Goal: Task Accomplishment & Management: Use online tool/utility

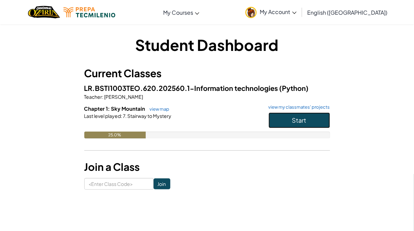
click at [281, 113] on button "Start" at bounding box center [299, 120] width 61 height 16
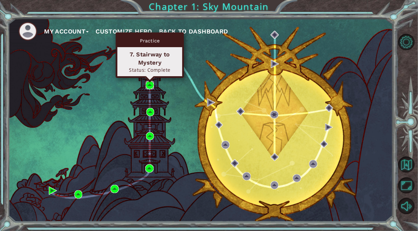
click at [147, 83] on img at bounding box center [150, 85] width 8 height 8
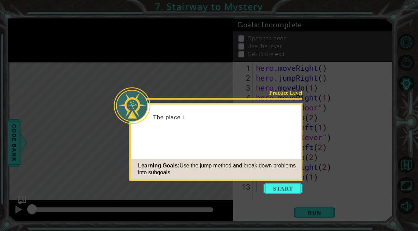
click at [288, 179] on div "Learning Goals: Use the jump method and break down problems into subgoals." at bounding box center [216, 169] width 170 height 20
click at [286, 192] on button "Start" at bounding box center [283, 188] width 39 height 11
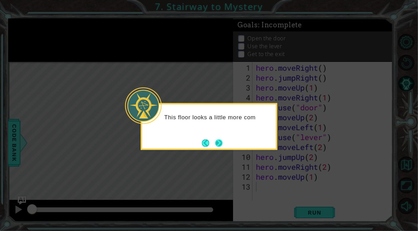
click at [222, 141] on button "Next" at bounding box center [219, 143] width 8 height 8
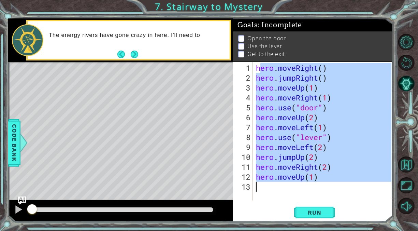
drag, startPoint x: 260, startPoint y: 69, endPoint x: 333, endPoint y: 185, distance: 137.7
click at [333, 185] on div "hero . moveRight ( ) hero . jumpRight ( ) hero . moveUp ( 1 ) hero . moveRight …" at bounding box center [325, 142] width 140 height 158
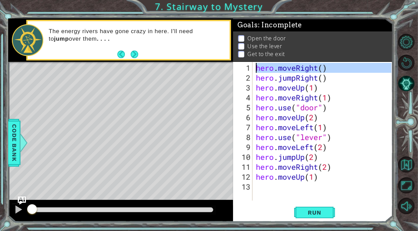
click at [252, 62] on div "1 2 3 4 5 6 7 8 9 10 11 12 13" at bounding box center [243, 131] width 18 height 139
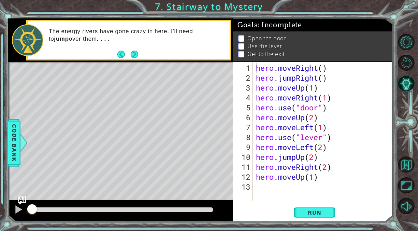
drag, startPoint x: 253, startPoint y: 62, endPoint x: 333, endPoint y: 142, distance: 112.9
click at [333, 142] on div "hero.moveRight() 1 2 3 4 5 6 7 8 9 10 11 12 13 hero . moveRight ( ) hero . jump…" at bounding box center [312, 131] width 158 height 139
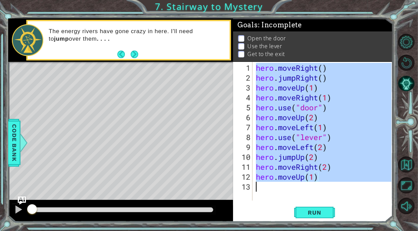
drag, startPoint x: 258, startPoint y: 70, endPoint x: 340, endPoint y: 184, distance: 139.9
click at [340, 186] on div "hero . moveRight ( ) hero . jumpRight ( ) hero . moveUp ( 1 ) hero . moveRight …" at bounding box center [325, 142] width 140 height 158
type textarea "hero.moveUp(1)"
click at [292, 186] on div "hero . moveRight ( ) hero . jumpRight ( ) hero . moveUp ( 1 ) hero . moveRight …" at bounding box center [323, 131] width 137 height 139
drag, startPoint x: 257, startPoint y: 65, endPoint x: 345, endPoint y: 204, distance: 164.2
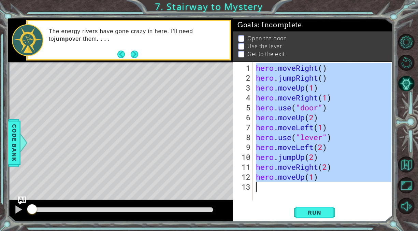
click at [345, 204] on div "1 2 3 4 5 6 7 8 9 10 11 12 13 hero . moveRight ( ) hero . jumpRight ( ) hero . …" at bounding box center [313, 142] width 160 height 160
type textarea "hero.moveUp(1)"
click at [343, 195] on div "hero . moveRight ( ) hero . jumpRight ( ) hero . moveUp ( 1 ) hero . moveRight …" at bounding box center [323, 131] width 137 height 139
drag, startPoint x: 256, startPoint y: 65, endPoint x: 340, endPoint y: 201, distance: 159.5
click at [340, 201] on div "1 2 3 4 5 6 7 8 9 10 11 12 13 hero . moveRight ( ) hero . jumpRight ( ) hero . …" at bounding box center [313, 142] width 160 height 160
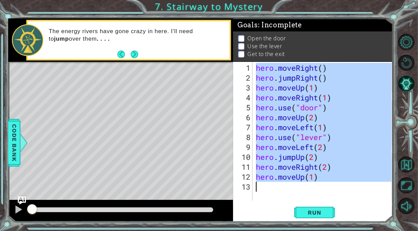
type textarea "hero.moveUp(1)"
click at [340, 201] on div "hero.moveUp(1) 1 2 3 4 5 6 7 8 9 10 11 12 13 hero . moveRight ( ) hero . jumpRi…" at bounding box center [313, 142] width 160 height 160
drag, startPoint x: 317, startPoint y: 173, endPoint x: 257, endPoint y: 70, distance: 120.0
click at [257, 70] on div "hero . moveRight ( ) hero . jumpRight ( ) hero . moveUp ( 1 ) hero . moveRight …" at bounding box center [325, 142] width 140 height 158
click at [320, 180] on div "hero . moveRight ( ) hero . jumpRight ( ) hero . moveUp ( 1 ) hero . moveRight …" at bounding box center [323, 131] width 137 height 139
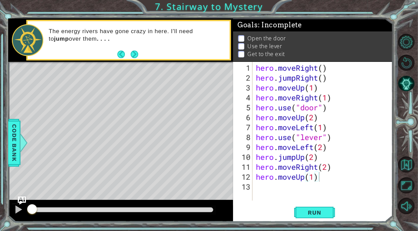
drag, startPoint x: 151, startPoint y: 7, endPoint x: 238, endPoint y: 2, distance: 86.8
click at [238, 2] on div "1 ההההההההההההההההההההההההההההההההההההההההההההההההההההההההההההההההההההההההההההה…" at bounding box center [209, 115] width 418 height 231
click at [257, 5] on div "1 ההההההההההההההההההההההההההההההההההההההההההההההההההההההההההההההההההההההההההההה…" at bounding box center [209, 115] width 418 height 231
drag, startPoint x: 257, startPoint y: 5, endPoint x: 196, endPoint y: 7, distance: 60.8
click at [196, 6] on div "1 ההההההההההההההההההההההההההההההההההההההההההההההההההההההההההההההההההההההההההההה…" at bounding box center [209, 115] width 418 height 231
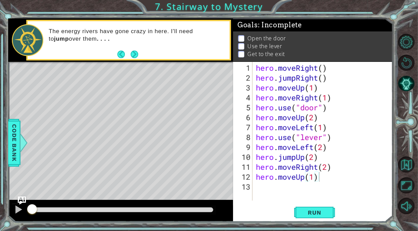
drag, startPoint x: 167, startPoint y: 7, endPoint x: 149, endPoint y: 63, distance: 58.3
click at [149, 63] on div at bounding box center [120, 63] width 225 height 2
click at [347, 95] on div "hero . moveRight ( ) hero . jumpRight ( ) hero . moveUp ( 1 ) hero . moveRight …" at bounding box center [325, 142] width 140 height 158
click at [346, 111] on div "hero . moveRight ( ) hero . jumpRight ( ) hero . moveUp ( 1 ) hero . moveRight …" at bounding box center [325, 142] width 140 height 158
click at [336, 128] on div "hero . moveRight ( ) hero . jumpRight ( ) hero . moveUp ( 1 ) hero . moveRight …" at bounding box center [325, 142] width 140 height 158
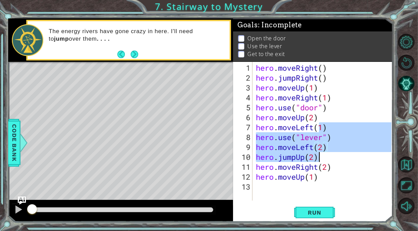
drag, startPoint x: 325, startPoint y: 163, endPoint x: 325, endPoint y: 169, distance: 5.5
click at [325, 167] on div "hero . moveRight ( ) hero . jumpRight ( ) hero . moveUp ( 1 ) hero . moveRight …" at bounding box center [325, 142] width 140 height 158
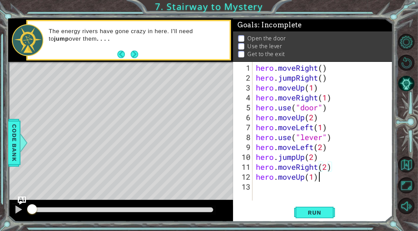
click at [342, 173] on div "hero . moveRight ( ) hero . jumpRight ( ) hero . moveUp ( 1 ) hero . moveRight …" at bounding box center [325, 142] width 140 height 158
type textarea "hero.moveUp(1)"
click at [308, 216] on button "Run" at bounding box center [314, 212] width 41 height 16
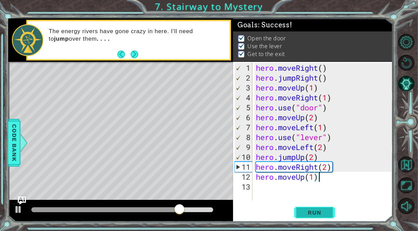
click at [318, 206] on button "Run" at bounding box center [314, 212] width 41 height 16
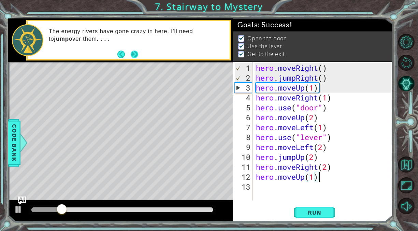
click at [140, 56] on div "The energy rivers have gone crazy in here. I'll need to jump over them . . . ." at bounding box center [129, 40] width 202 height 38
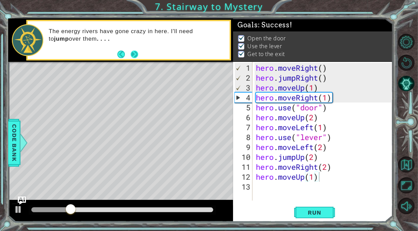
click at [134, 53] on button "Next" at bounding box center [134, 55] width 8 height 8
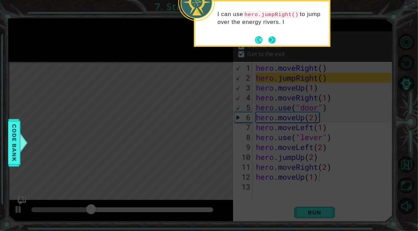
click at [269, 40] on button "Next" at bounding box center [272, 40] width 8 height 8
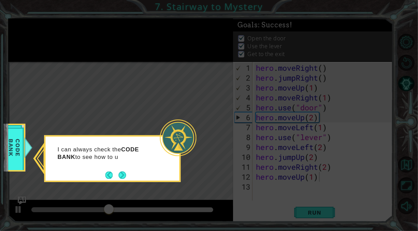
click at [131, 174] on div "I can always check the CODE BANK to see how to u" at bounding box center [112, 158] width 136 height 47
click at [127, 173] on div "I can always check the CODE BANK to see how to use my actions." at bounding box center [113, 156] width 134 height 34
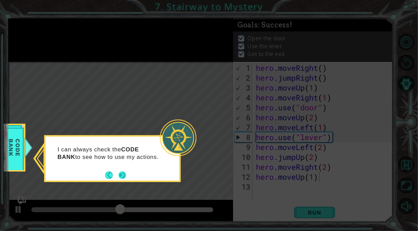
click at [123, 174] on button "Next" at bounding box center [122, 175] width 8 height 8
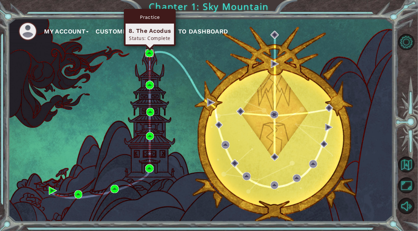
click at [152, 51] on img at bounding box center [149, 53] width 8 height 8
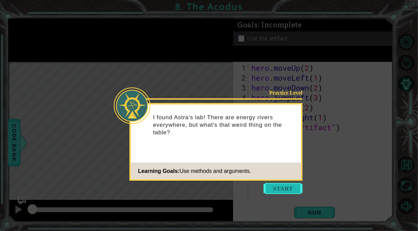
click at [269, 188] on button "Start" at bounding box center [283, 188] width 39 height 11
